Goal: Connect with others: Connect with other users

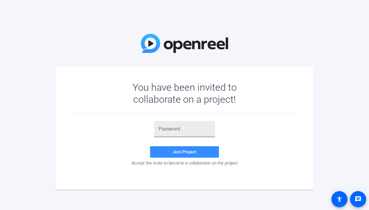
click at [182, 131] on input "text" at bounding box center [185, 129] width 52 height 7
paste input "xtFjpz"
type input "xtFjpz"
click at [179, 151] on span "Join Project" at bounding box center [185, 152] width 24 height 5
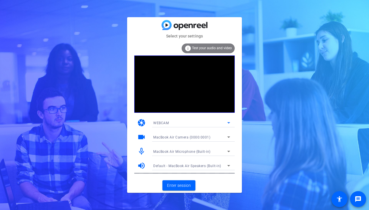
click at [229, 121] on icon at bounding box center [228, 123] width 7 height 7
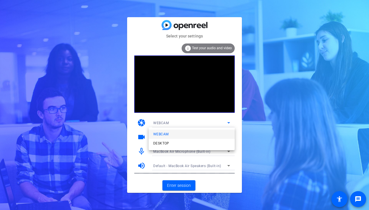
click at [237, 127] on div at bounding box center [184, 105] width 369 height 210
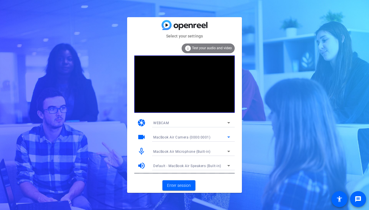
click at [230, 135] on icon at bounding box center [228, 137] width 7 height 7
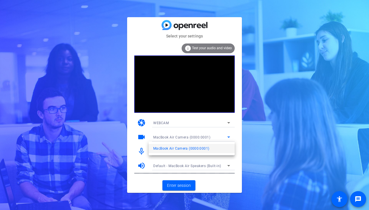
click at [237, 135] on div at bounding box center [184, 105] width 369 height 210
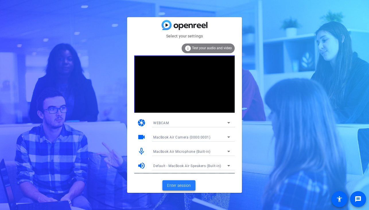
click at [188, 185] on span "Enter session" at bounding box center [179, 186] width 24 height 6
